Goal: Find specific page/section: Find specific page/section

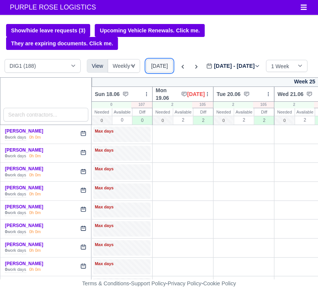
click at [163, 59] on button "[DATE]" at bounding box center [159, 65] width 27 height 13
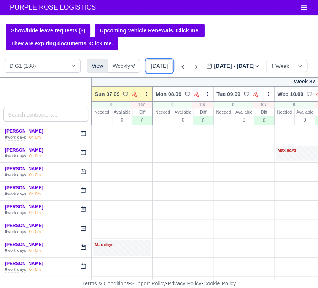
type input "[DATE]"
click at [182, 65] on icon at bounding box center [183, 67] width 2 height 4
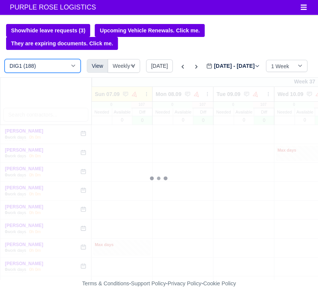
click at [46, 59] on select "DIG1 (188) DAK1 (1) GIMD (25)" at bounding box center [43, 66] width 76 height 14
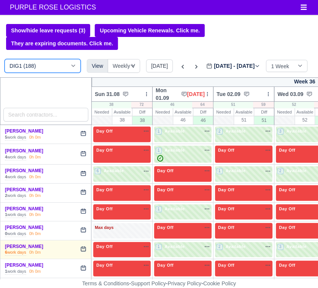
type input "[DATE]"
select select "5"
click at [5, 59] on select "DIG1 (188) DAK1 (1) GIMD (25)" at bounding box center [43, 66] width 76 height 14
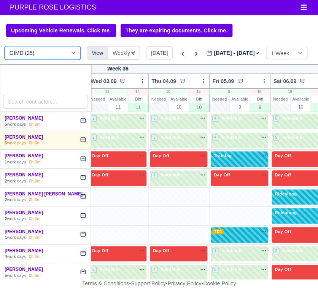
scroll to position [0, 206]
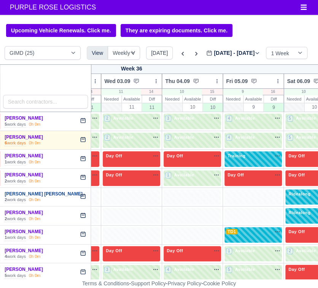
drag, startPoint x: 52, startPoint y: 192, endPoint x: 5, endPoint y: 196, distance: 47.4
click at [5, 196] on div "[PERSON_NAME] [PERSON_NAME]" at bounding box center [44, 194] width 79 height 6
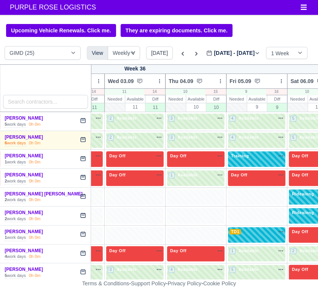
copy link "[PERSON_NAME] [PERSON_NAME]"
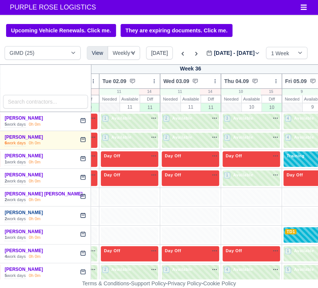
scroll to position [0, 101]
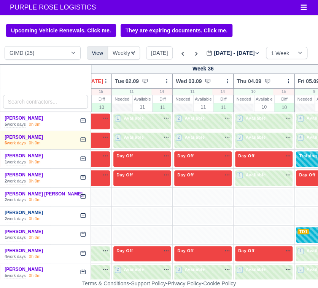
drag, startPoint x: 40, startPoint y: 214, endPoint x: 6, endPoint y: 215, distance: 33.9
click at [6, 215] on div "[PERSON_NAME]" at bounding box center [44, 212] width 79 height 6
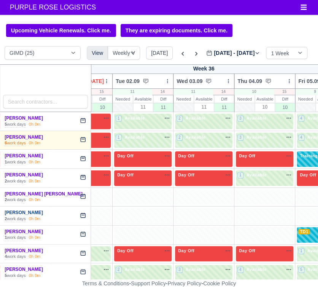
copy link "[PERSON_NAME]"
click at [26, 212] on link "[PERSON_NAME]" at bounding box center [24, 212] width 38 height 5
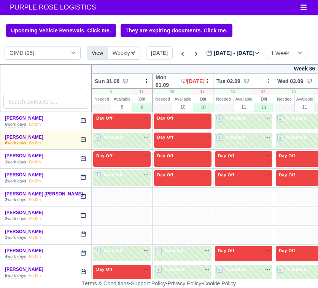
select select "5"
click at [26, 194] on link "[PERSON_NAME] [PERSON_NAME]" at bounding box center [44, 193] width 78 height 5
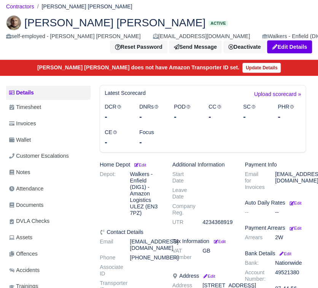
scroll to position [16, 0]
